Goal: Feedback & Contribution: Submit feedback/report problem

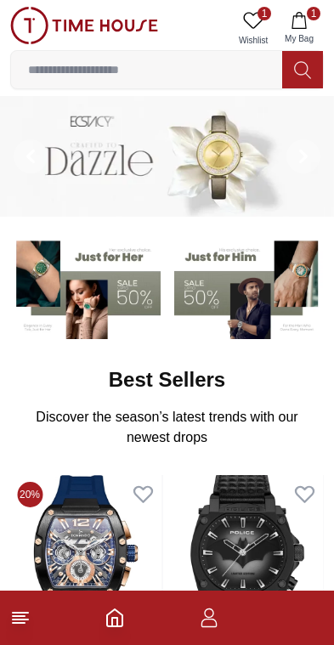
click at [23, 616] on line at bounding box center [19, 616] width 12 height 0
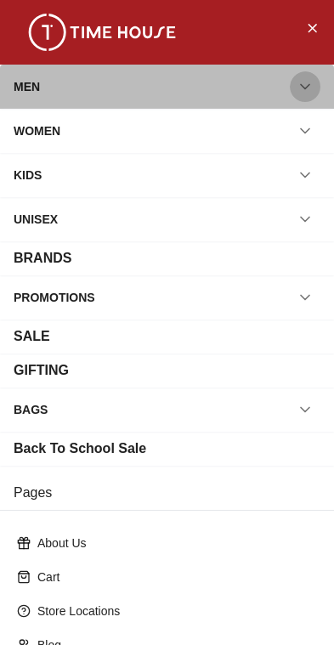
click at [319, 82] on button "button" at bounding box center [305, 86] width 31 height 31
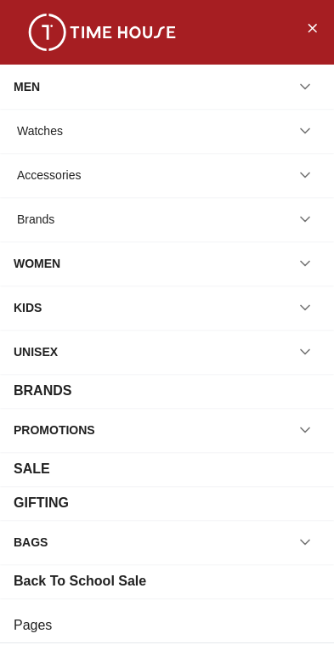
click at [174, 138] on div "Watches" at bounding box center [167, 131] width 307 height 31
click at [308, 138] on icon "button" at bounding box center [305, 130] width 17 height 17
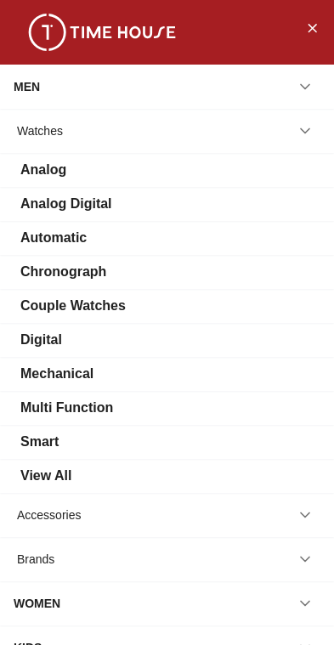
click at [77, 236] on div "Automatic" at bounding box center [53, 238] width 66 height 20
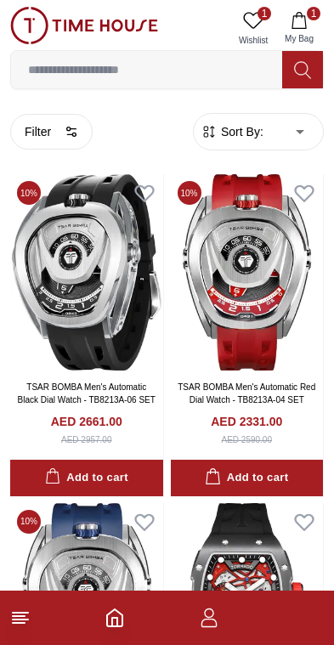
click at [29, 147] on button "Filter" at bounding box center [51, 132] width 82 height 36
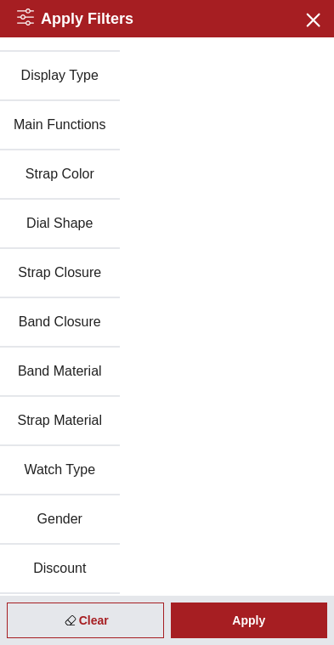
scroll to position [232, 0]
click at [50, 370] on button "Band Material" at bounding box center [60, 371] width 120 height 49
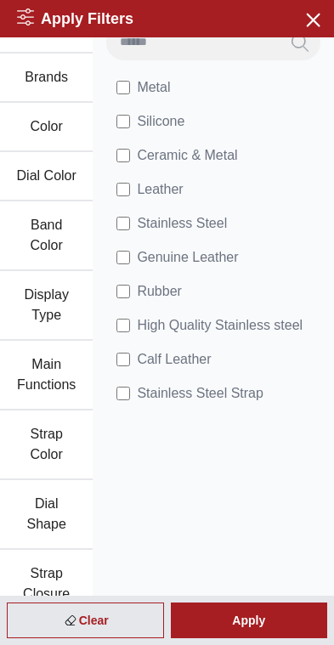
scroll to position [11, 0]
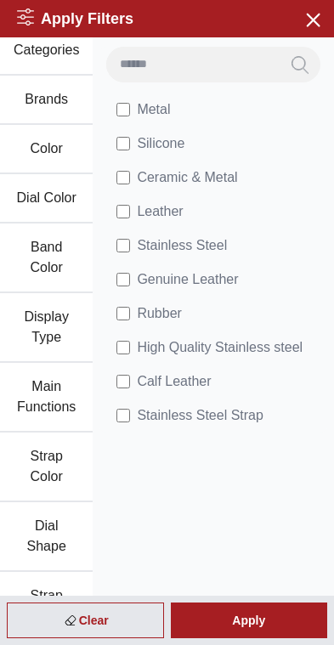
click at [196, 338] on span "High Quality Stainless steel" at bounding box center [220, 347] width 166 height 20
click at [268, 624] on div "Apply" at bounding box center [249, 620] width 157 height 36
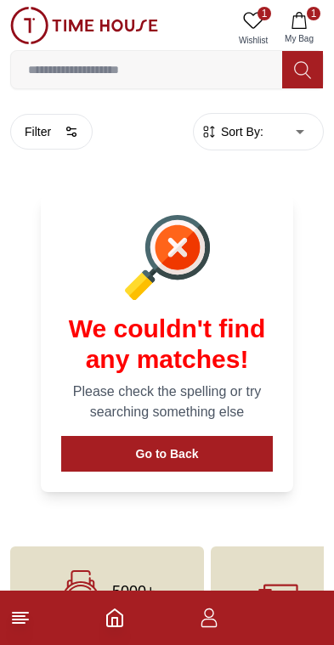
click at [194, 442] on button "Go to Back" at bounding box center [167, 454] width 212 height 36
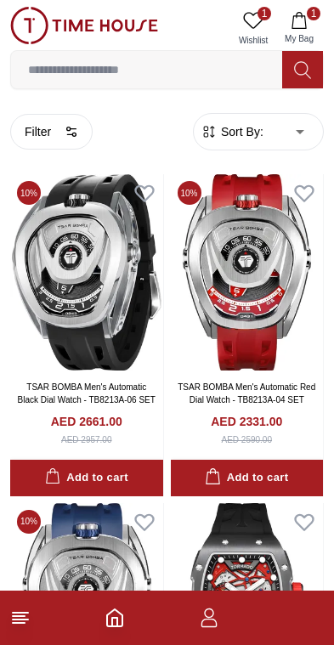
click at [37, 133] on button "Filter" at bounding box center [51, 132] width 82 height 36
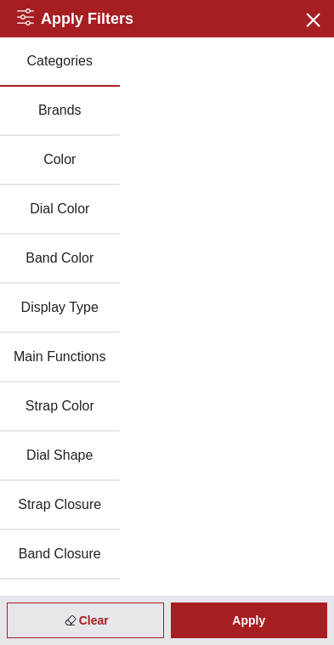
click at [44, 122] on button "Brands" at bounding box center [60, 111] width 120 height 49
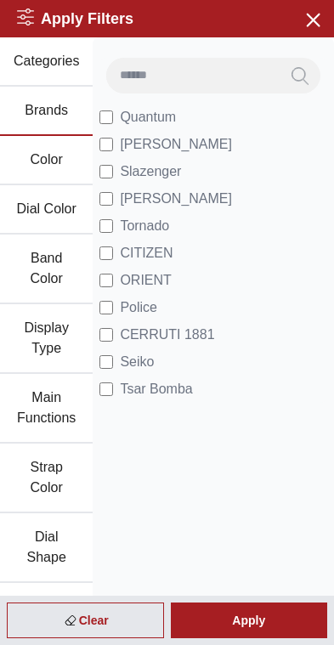
click at [114, 166] on label "Slazenger" at bounding box center [140, 171] width 82 height 20
click at [110, 325] on label "CERRUTI 1881" at bounding box center [156, 335] width 115 height 20
click at [174, 144] on span "[PERSON_NAME]" at bounding box center [176, 144] width 112 height 20
click at [274, 612] on div "Apply" at bounding box center [249, 620] width 157 height 36
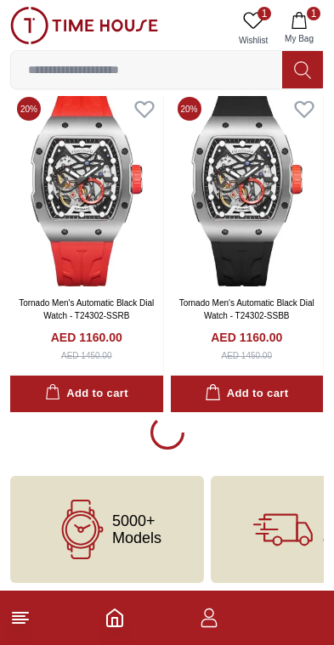
scroll to position [3004, 0]
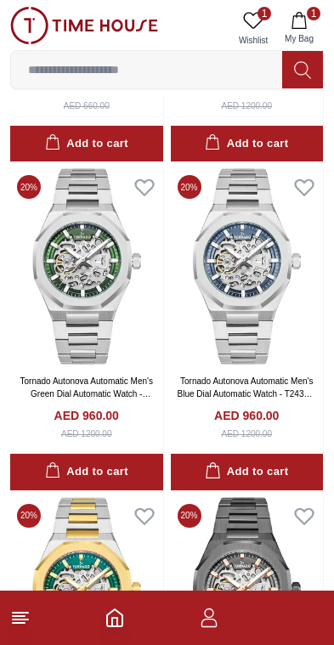
scroll to position [5224, 0]
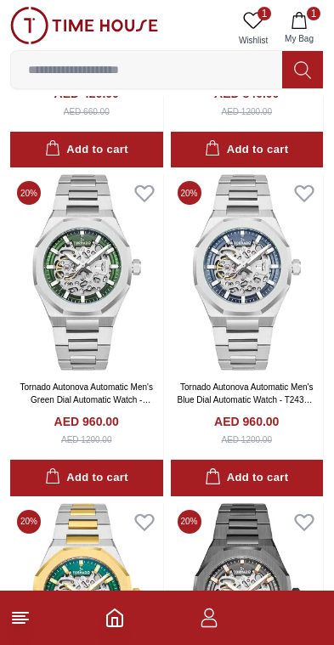
click at [270, 254] on img at bounding box center [247, 272] width 153 height 196
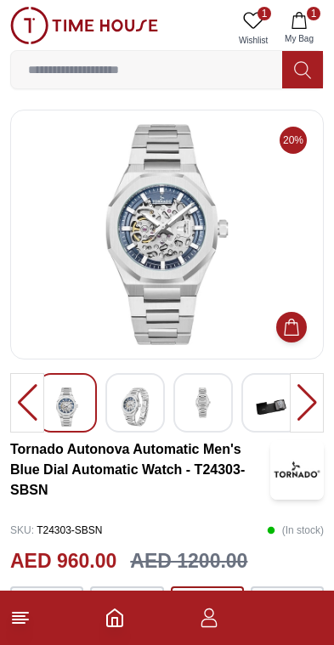
click at [212, 261] on img at bounding box center [167, 234] width 285 height 221
click at [120, 234] on img at bounding box center [167, 234] width 285 height 221
click at [102, 222] on img at bounding box center [167, 234] width 285 height 221
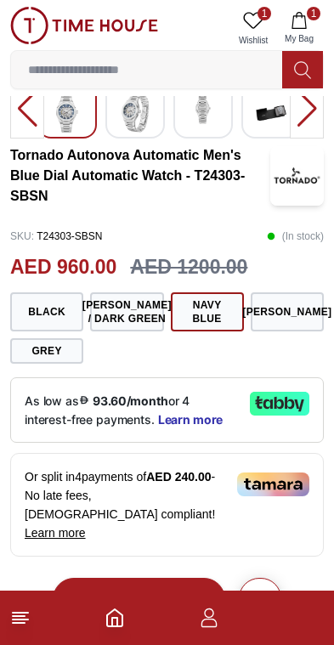
scroll to position [271, 0]
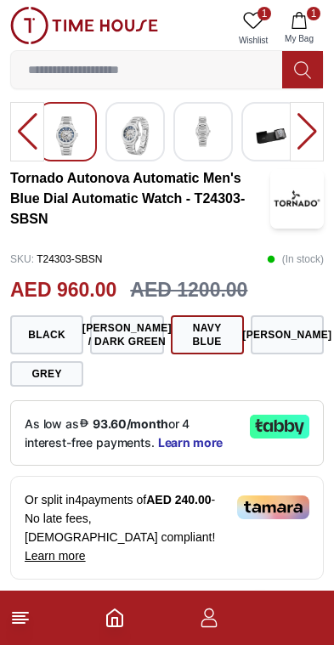
click at [52, 340] on button "Black" at bounding box center [46, 334] width 73 height 39
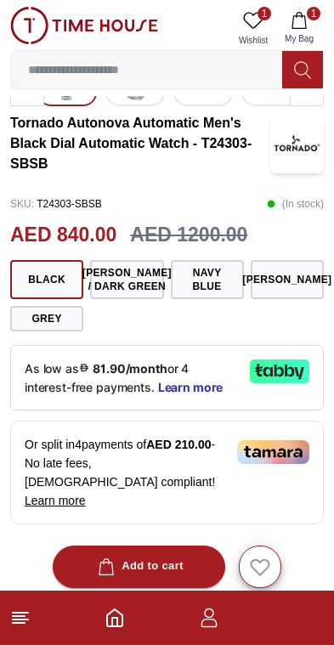
scroll to position [330, 0]
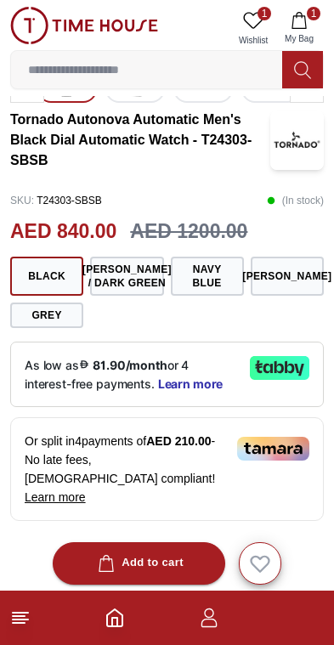
click at [118, 290] on button "[PERSON_NAME] / Dark Green" at bounding box center [126, 276] width 73 height 39
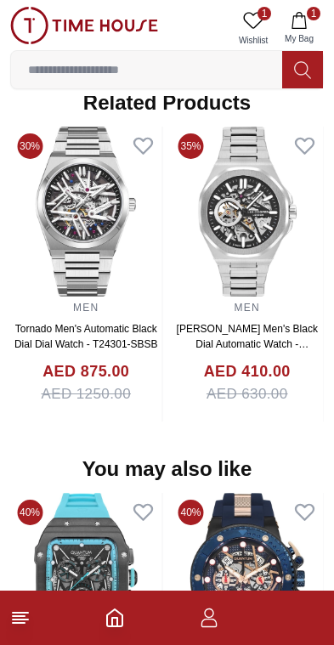
scroll to position [1465, 0]
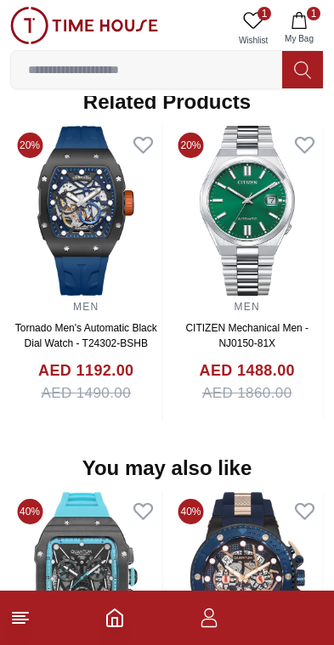
click at [313, 34] on span "My Bag" at bounding box center [299, 38] width 42 height 13
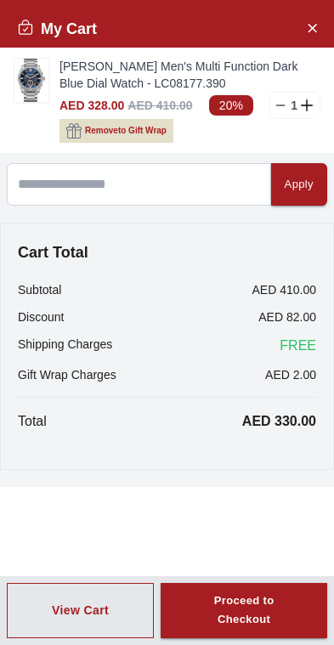
click at [37, 82] on img at bounding box center [31, 80] width 34 height 43
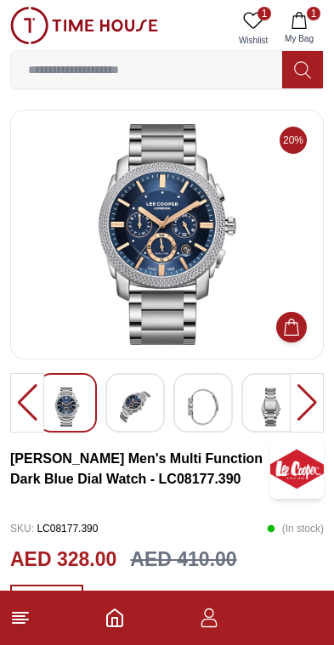
click at [212, 625] on icon "button" at bounding box center [209, 617] width 20 height 20
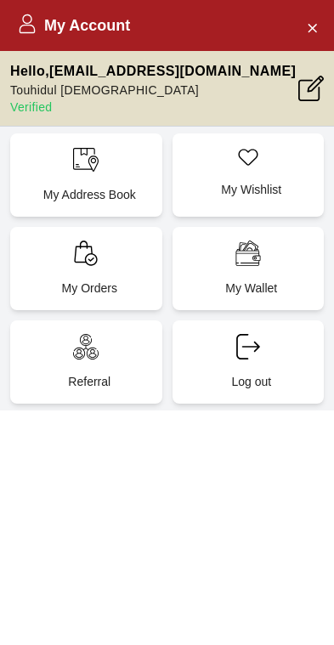
click at [316, 40] on button "Close Account" at bounding box center [311, 27] width 27 height 27
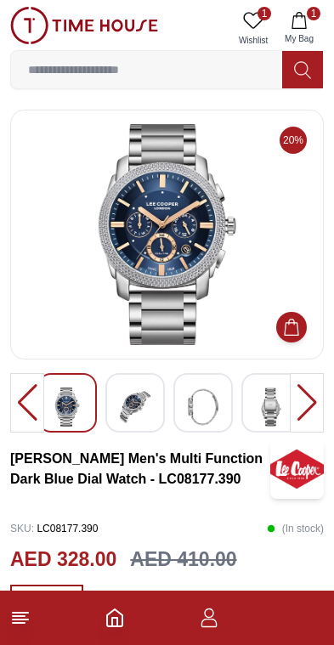
click at [114, 619] on polyline "Home" at bounding box center [114, 622] width 5 height 8
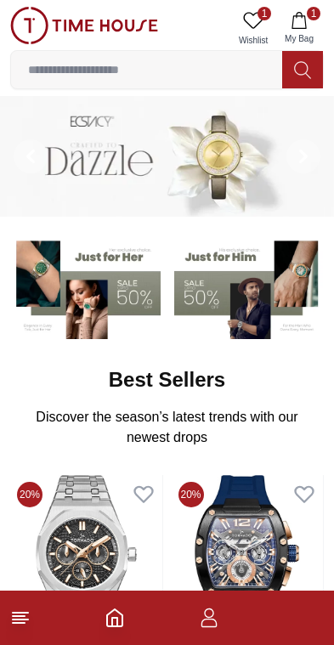
click at [29, 624] on icon at bounding box center [20, 617] width 20 height 20
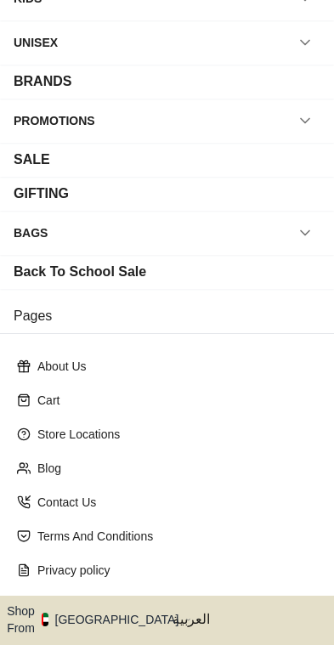
scroll to position [181, 0]
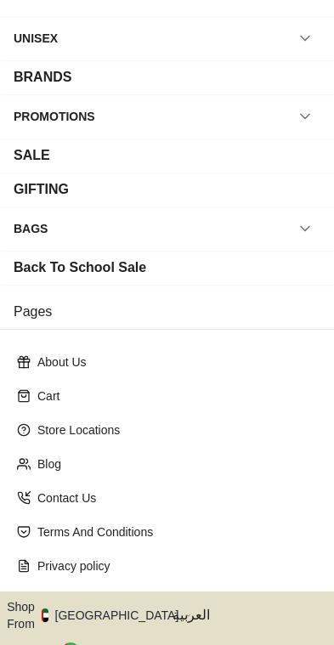
click at [86, 503] on p "Contact Us" at bounding box center [173, 497] width 273 height 17
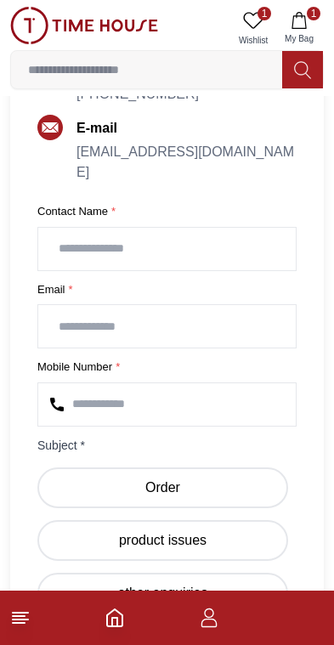
scroll to position [432, 0]
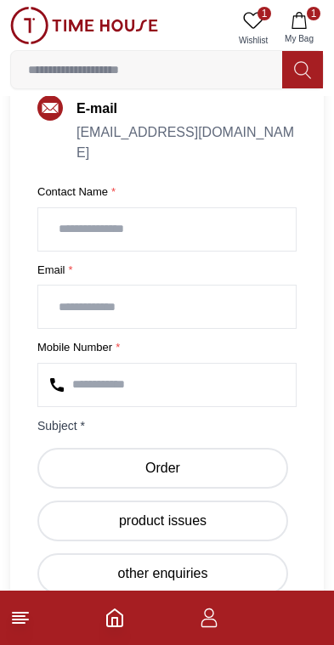
click at [66, 216] on input "text" at bounding box center [166, 229] width 257 height 42
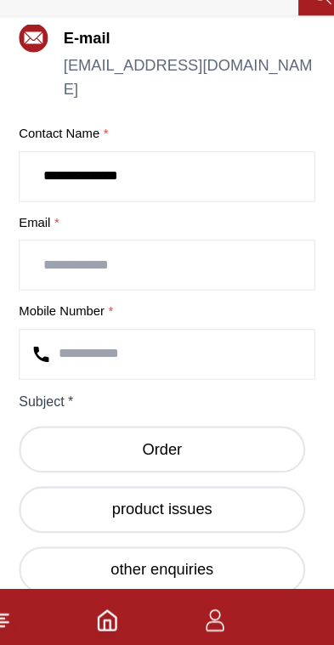
type input "**********"
click at [42, 285] on input "email" at bounding box center [166, 306] width 257 height 42
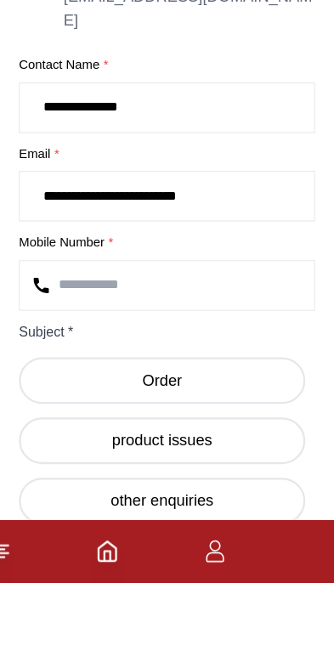
type input "**********"
click at [65, 364] on input "number" at bounding box center [166, 385] width 257 height 42
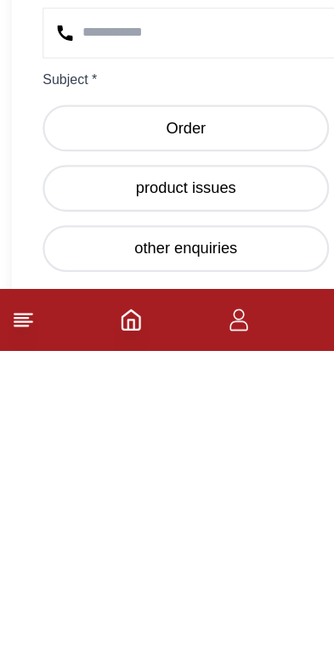
type input "*********"
click at [220, 535] on label "other enquiries" at bounding box center [162, 555] width 251 height 41
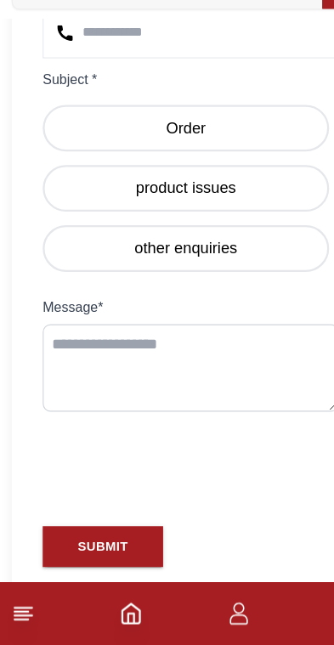
click at [181, 364] on textarea at bounding box center [166, 402] width 259 height 76
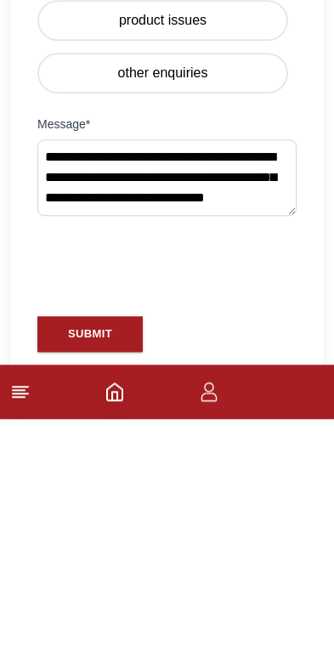
scroll to position [12, 0]
type textarea "**********"
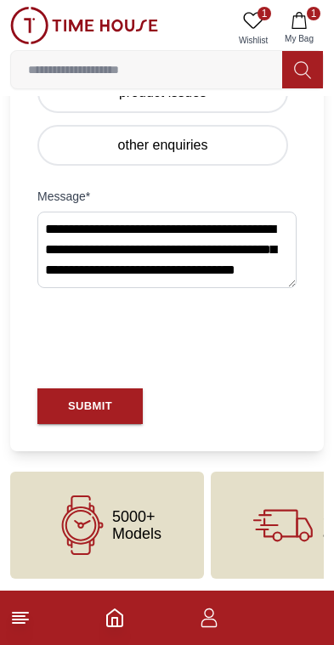
click at [69, 401] on div "SUBMIT" at bounding box center [90, 407] width 44 height 20
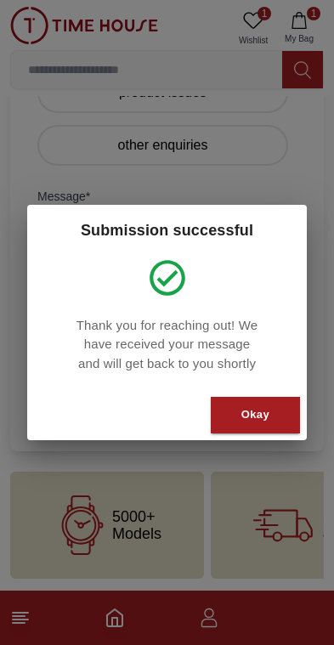
click at [262, 421] on div "Okay" at bounding box center [255, 415] width 28 height 20
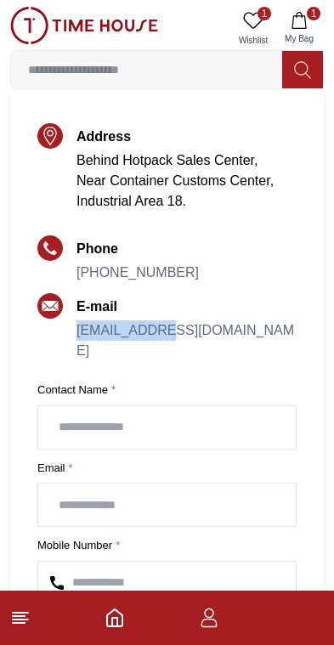
scroll to position [251, 0]
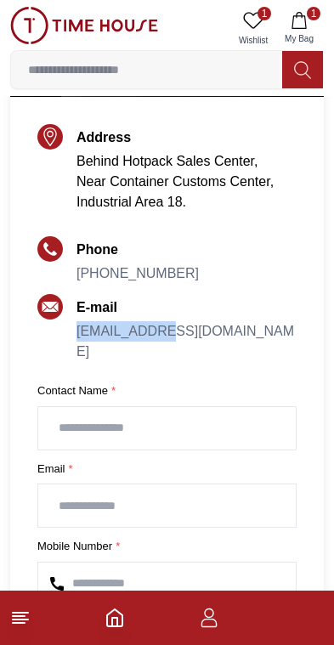
click at [318, 23] on button "1 My Bag" at bounding box center [298, 28] width 49 height 43
